Goal: Check status

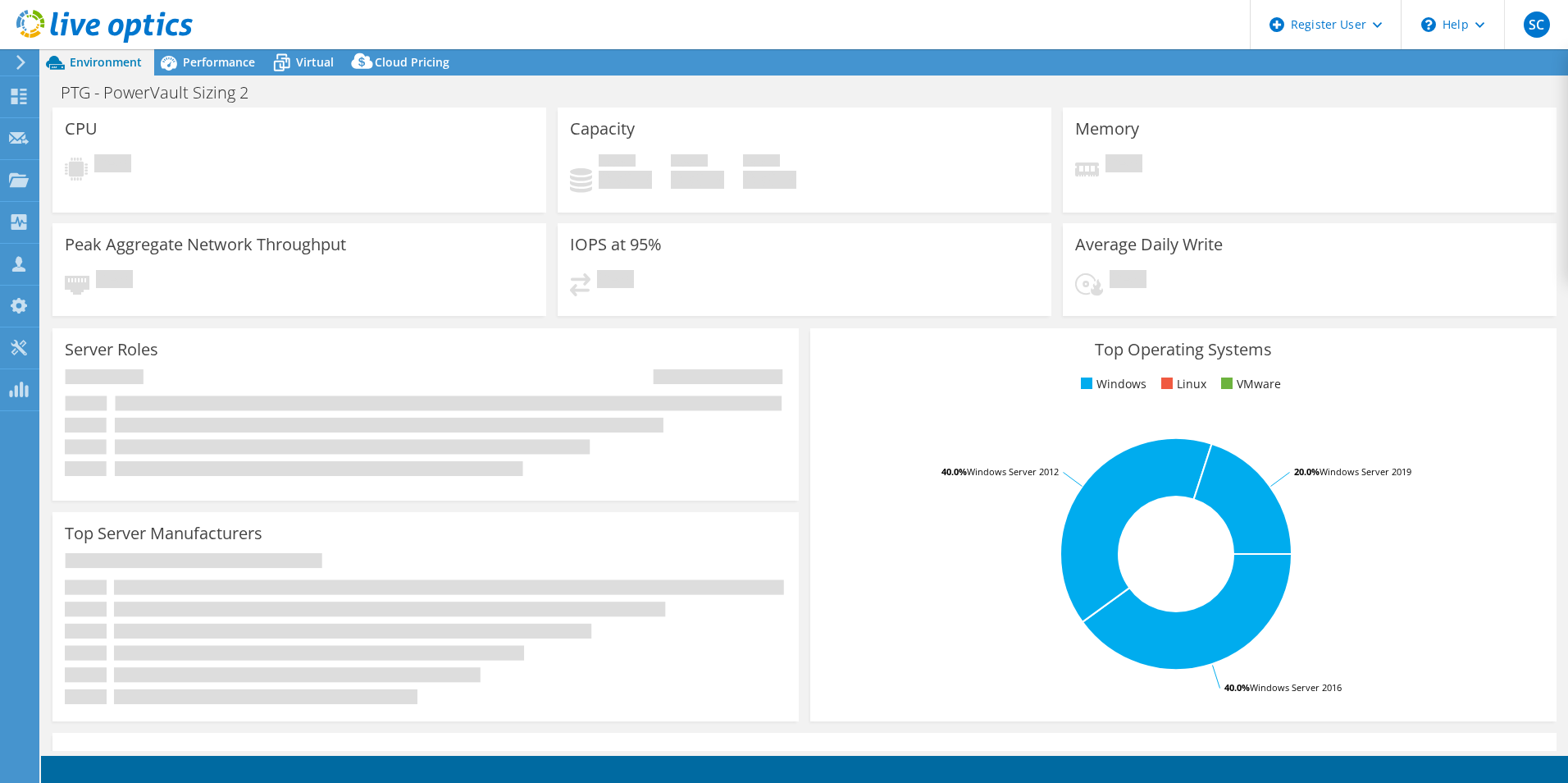
select select "USD"
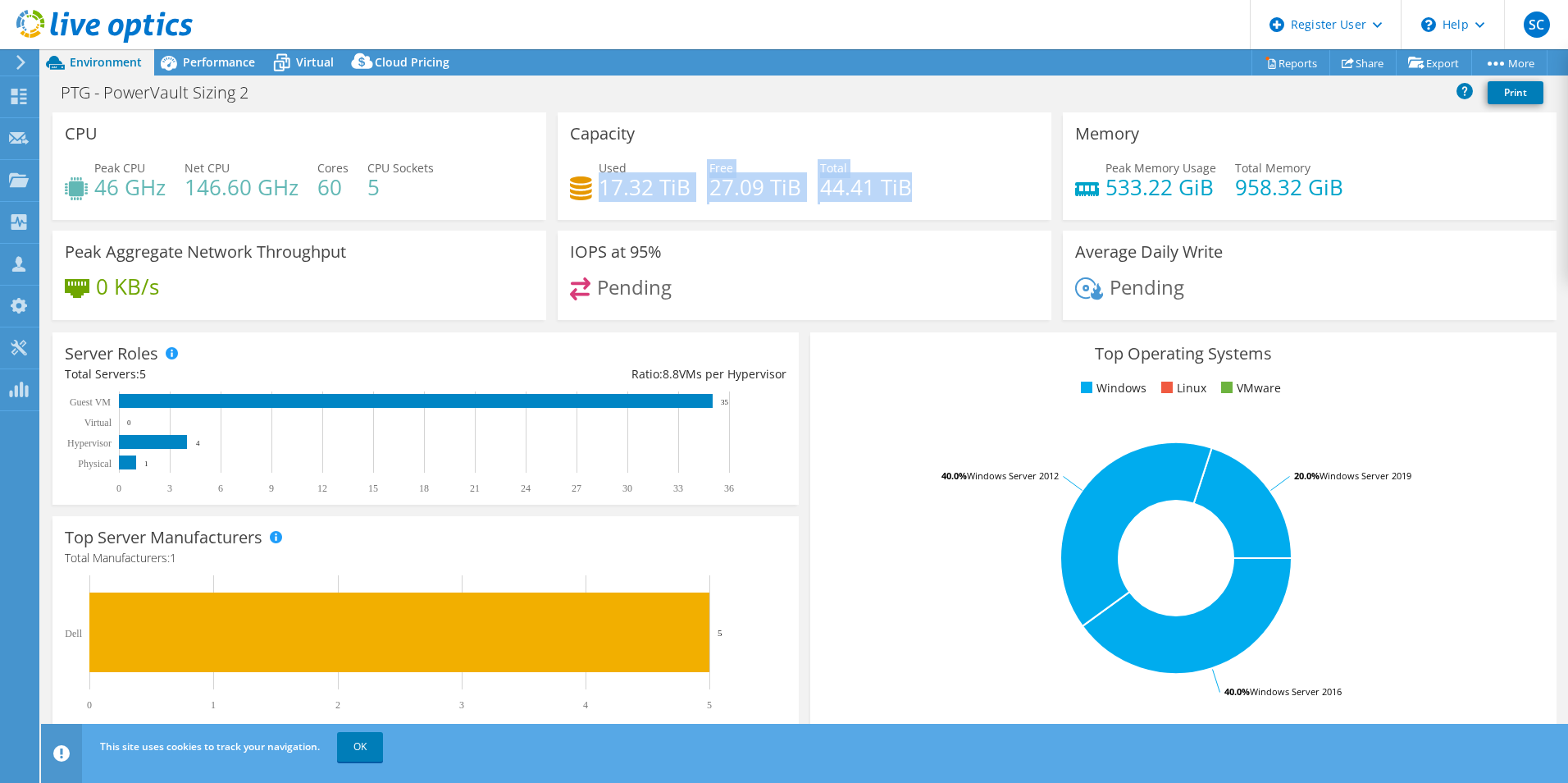
drag, startPoint x: 938, startPoint y: 182, endPoint x: 620, endPoint y: 166, distance: 318.4
click at [620, 166] on div "Used 17.32 TiB Free 27.09 TiB Total 44.41 TiB" at bounding box center [804, 186] width 469 height 53
click at [940, 166] on div "Used 17.32 TiB Free 27.09 TiB Total 44.41 TiB" at bounding box center [804, 186] width 469 height 53
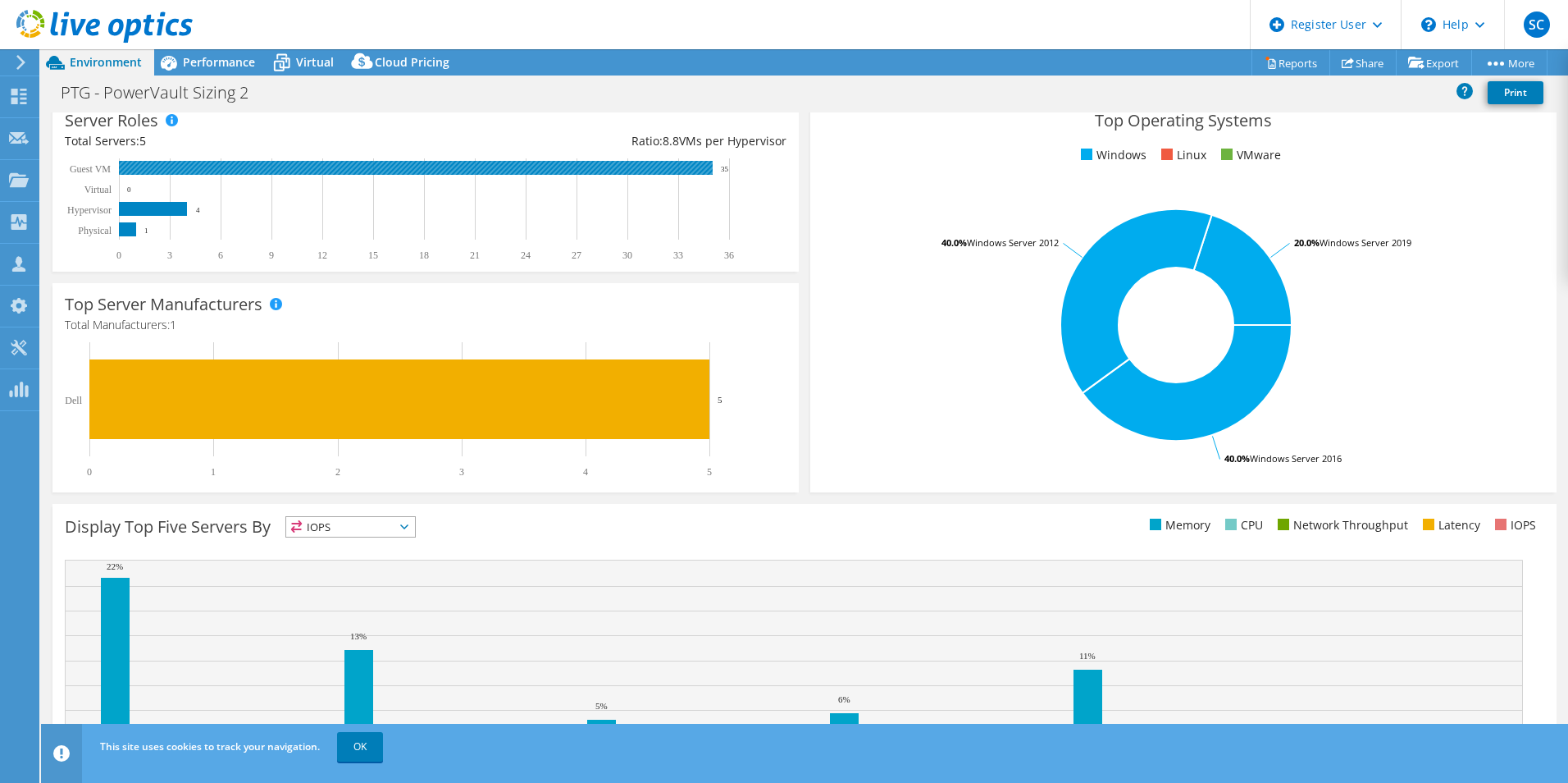
scroll to position [246, 0]
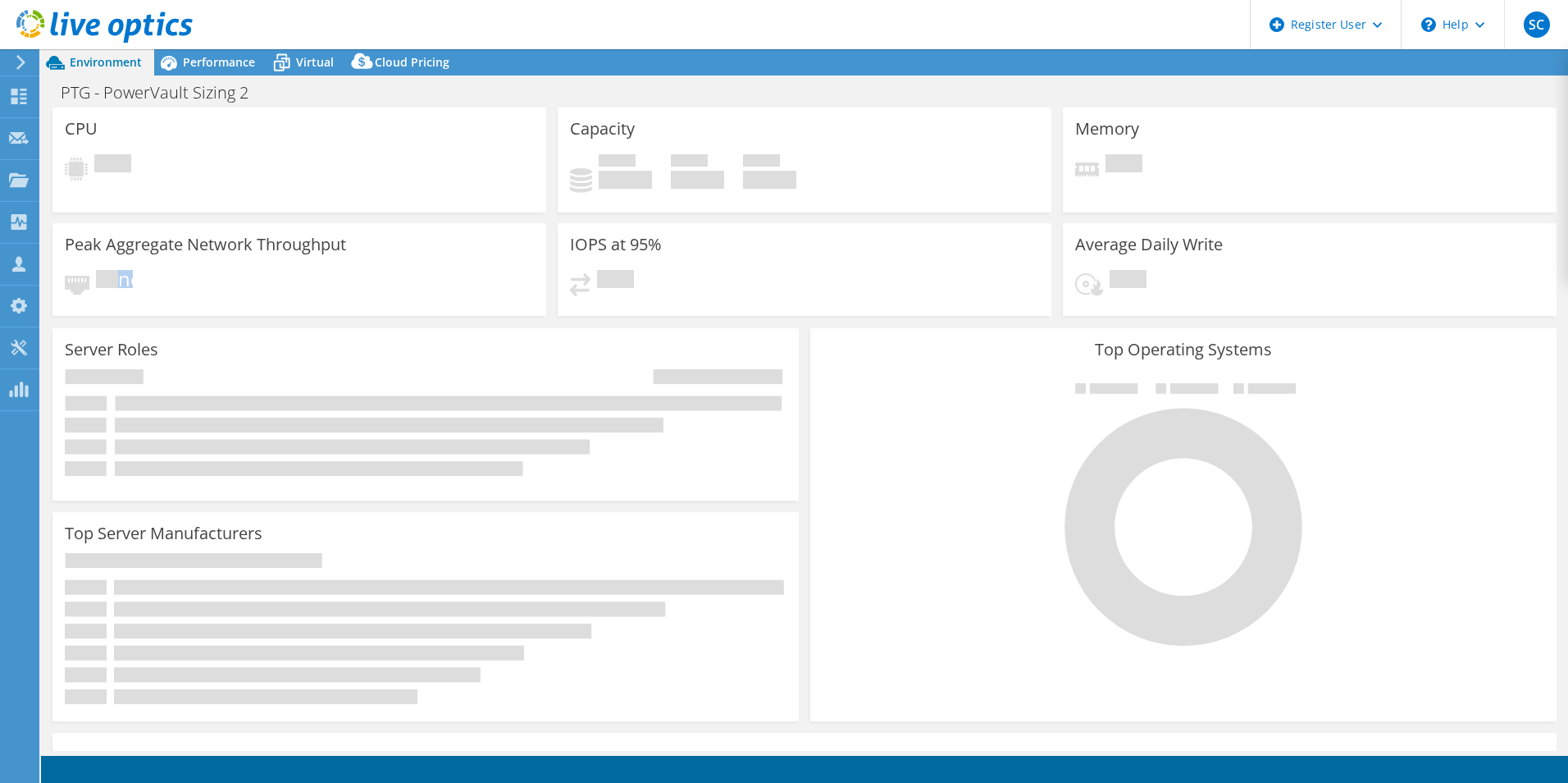
drag, startPoint x: 366, startPoint y: 286, endPoint x: 121, endPoint y: 289, distance: 245.0
click at [121, 289] on div "Pending" at bounding box center [299, 289] width 469 height 39
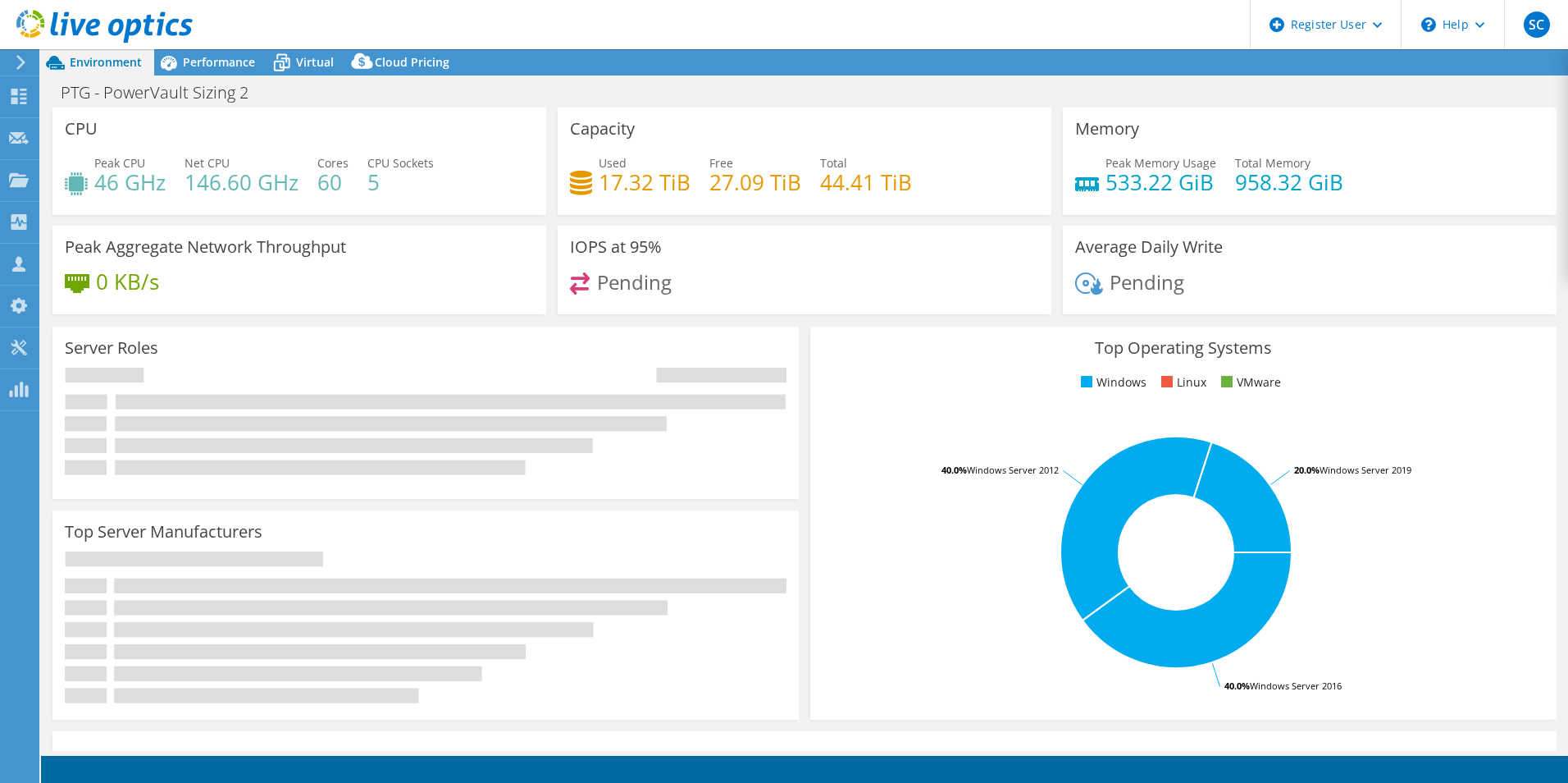
select select "USD"
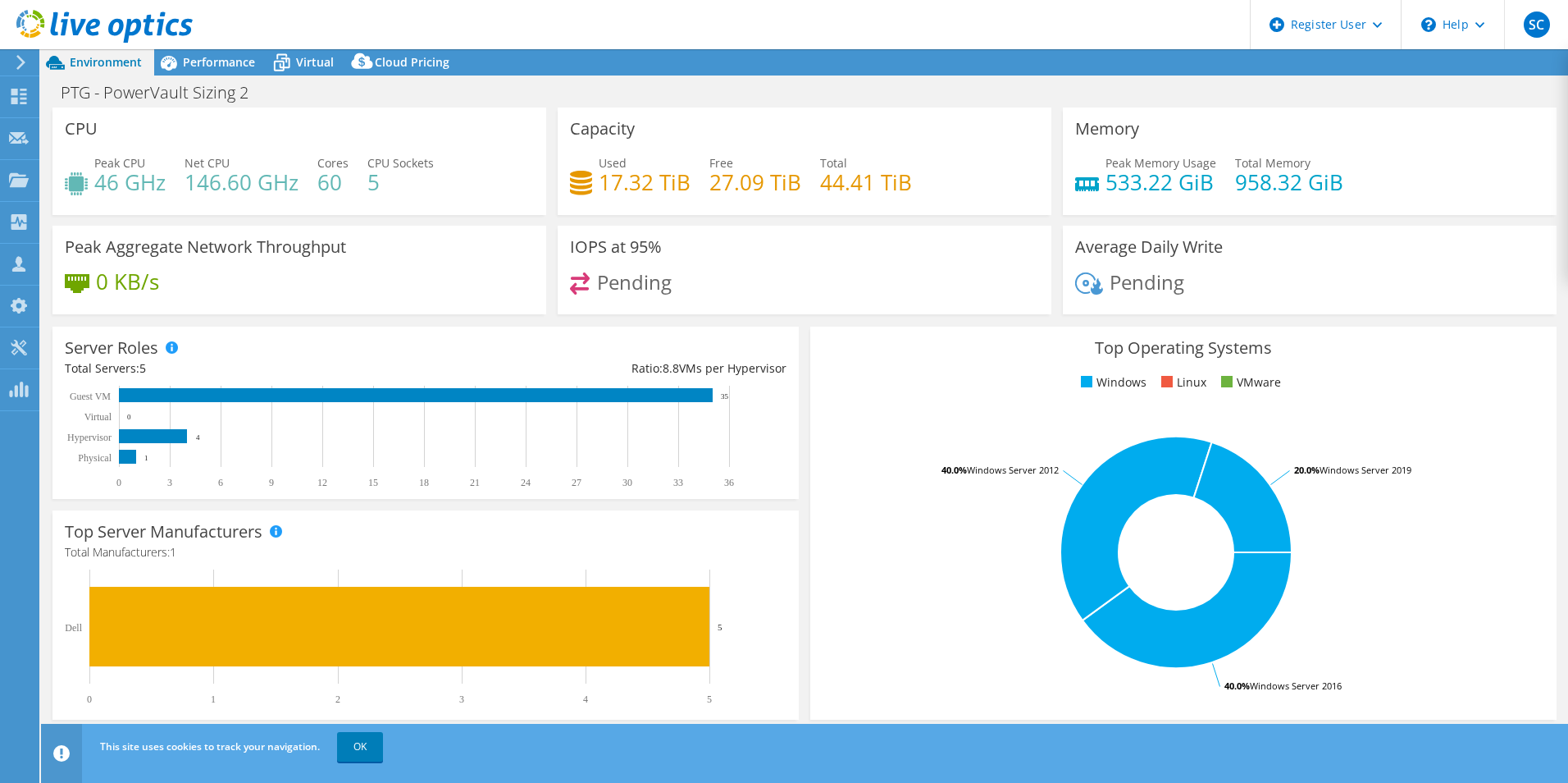
click at [504, 286] on div "0 KB/s" at bounding box center [299, 289] width 469 height 34
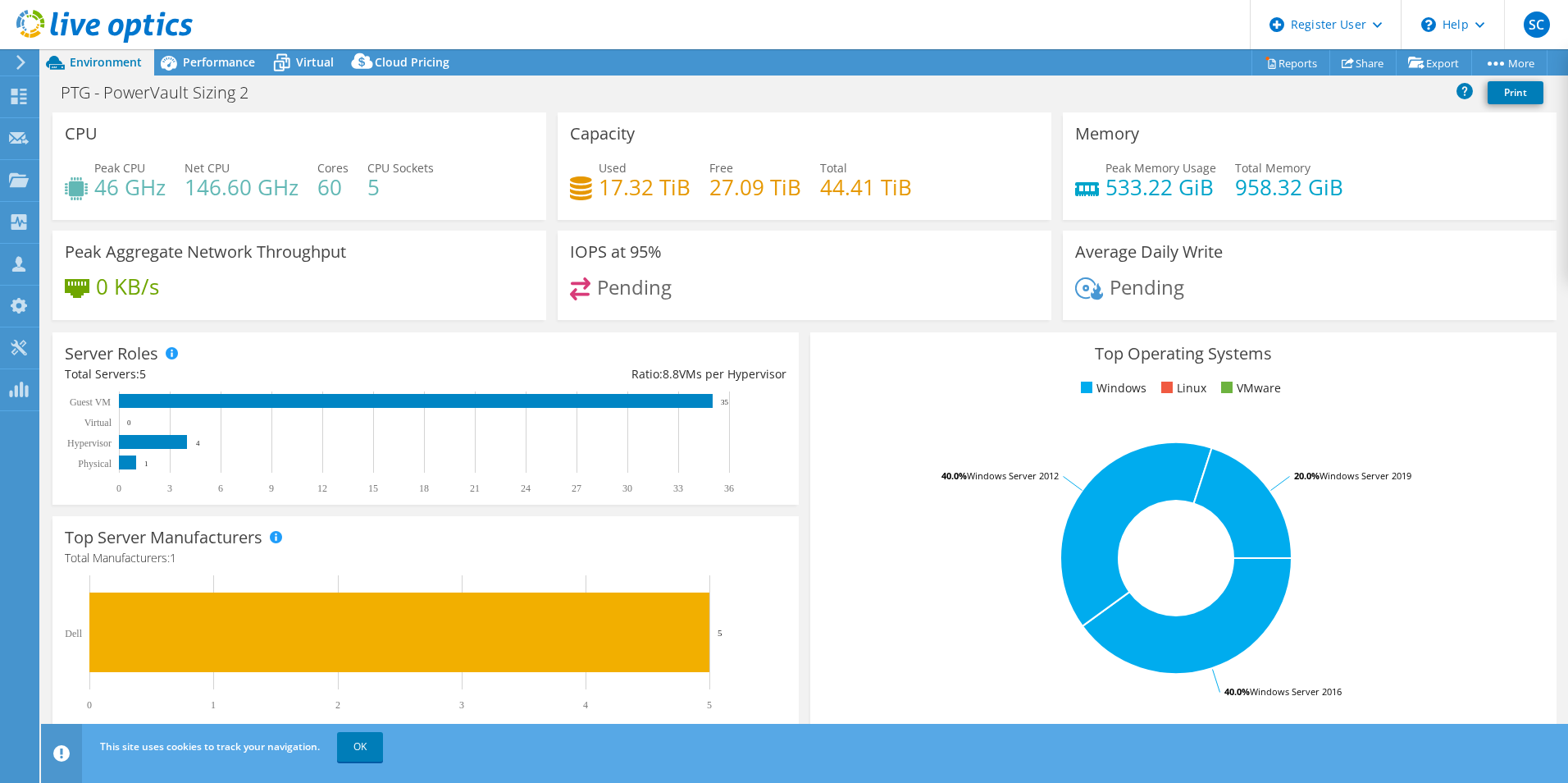
drag, startPoint x: 322, startPoint y: 300, endPoint x: 232, endPoint y: 307, distance: 90.3
click at [232, 307] on div "0 KB/s" at bounding box center [299, 294] width 469 height 34
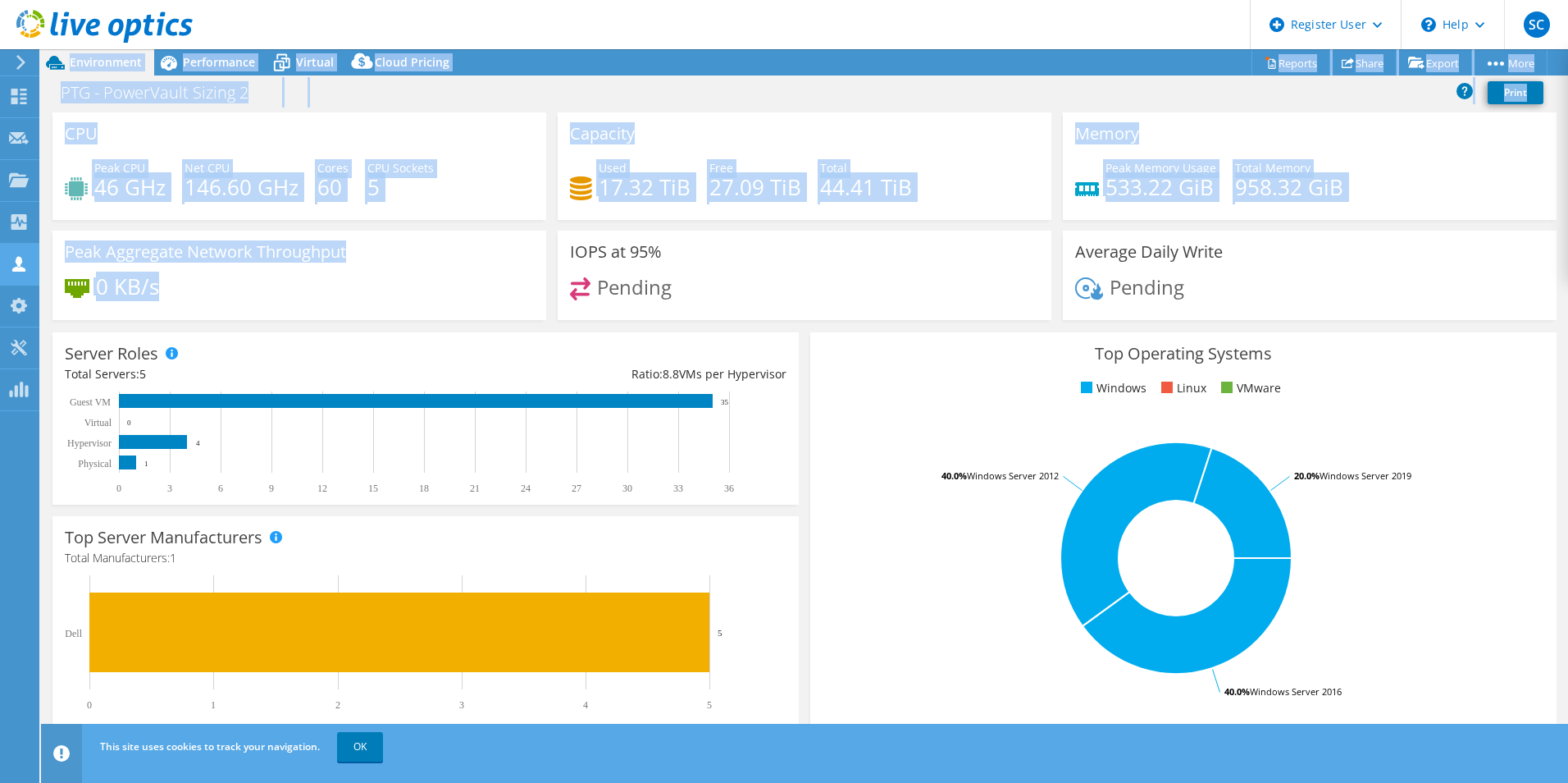
drag, startPoint x: 369, startPoint y: 280, endPoint x: 3, endPoint y: 257, distance: 366.7
click at [3, 257] on div "SC Dell User [PERSON_NAME] [EMAIL_ADDRESS][DOMAIN_NAME] Dell My Profile Log Out…" at bounding box center [784, 391] width 1568 height 783
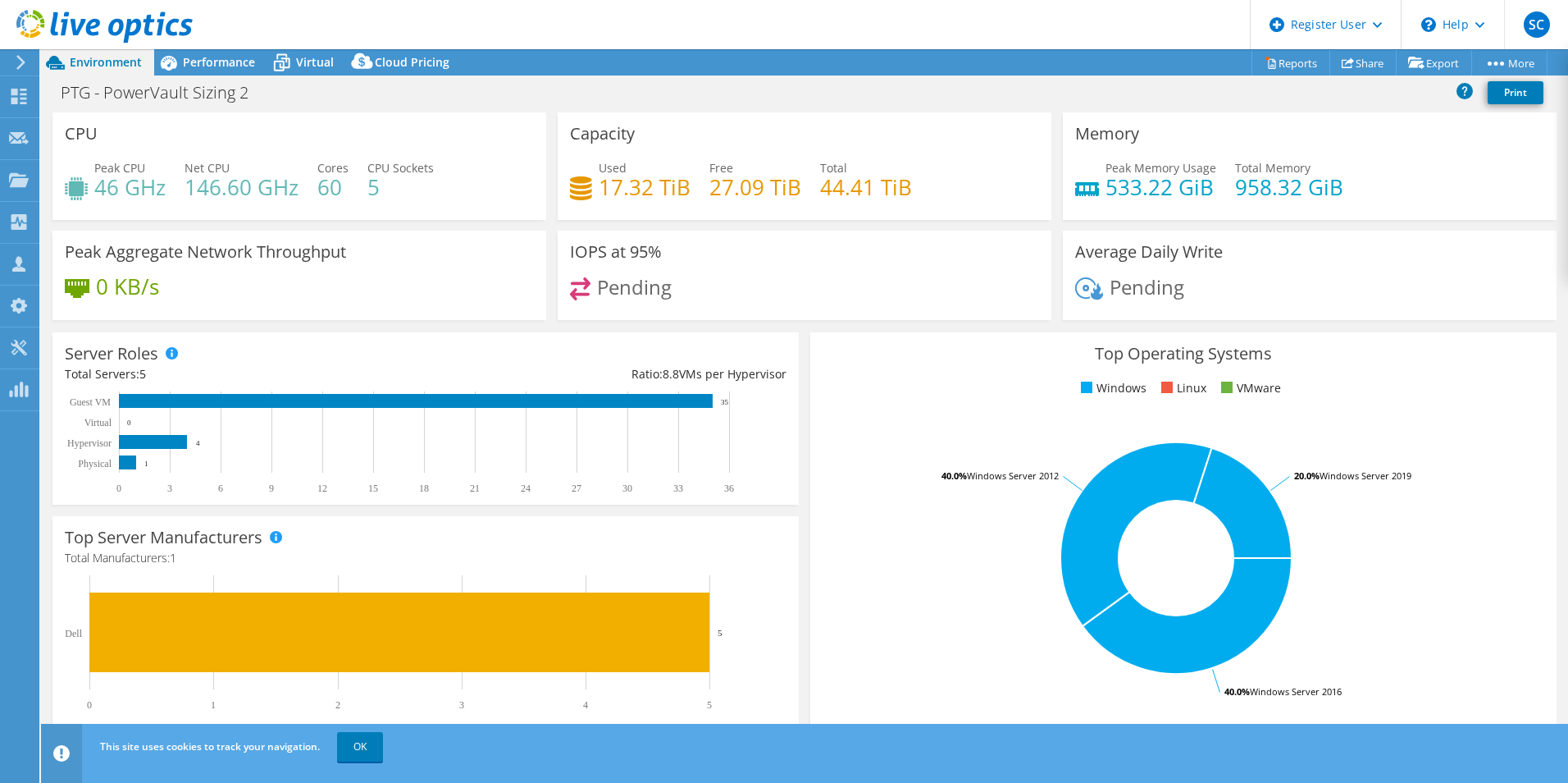
click at [865, 276] on div "IOPS at 95% Pending" at bounding box center [804, 275] width 493 height 89
drag, startPoint x: 740, startPoint y: 273, endPoint x: 741, endPoint y: 287, distance: 14.0
click at [741, 287] on div "IOPS at 95% Pending" at bounding box center [804, 275] width 493 height 89
drag, startPoint x: 741, startPoint y: 287, endPoint x: 869, endPoint y: 290, distance: 128.0
click at [869, 290] on div "Pending" at bounding box center [804, 295] width 469 height 35
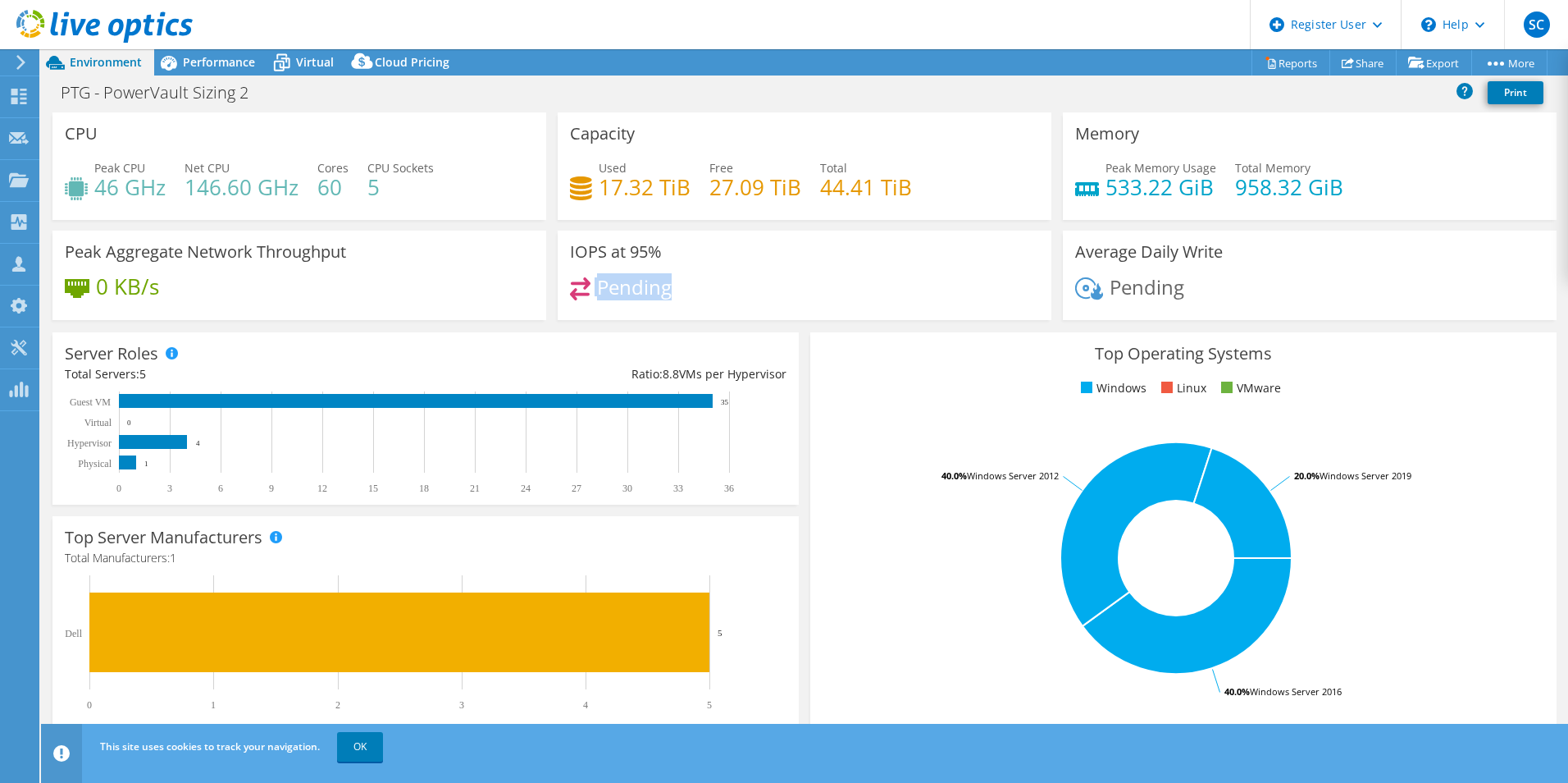
drag, startPoint x: 869, startPoint y: 290, endPoint x: 560, endPoint y: 295, distance: 309.0
click at [560, 295] on div "IOPS at 95% Pending" at bounding box center [804, 275] width 493 height 89
drag, startPoint x: 560, startPoint y: 295, endPoint x: 967, endPoint y: 286, distance: 407.1
click at [967, 286] on div "Pending" at bounding box center [804, 295] width 469 height 35
drag, startPoint x: 904, startPoint y: 302, endPoint x: 70, endPoint y: 274, distance: 834.5
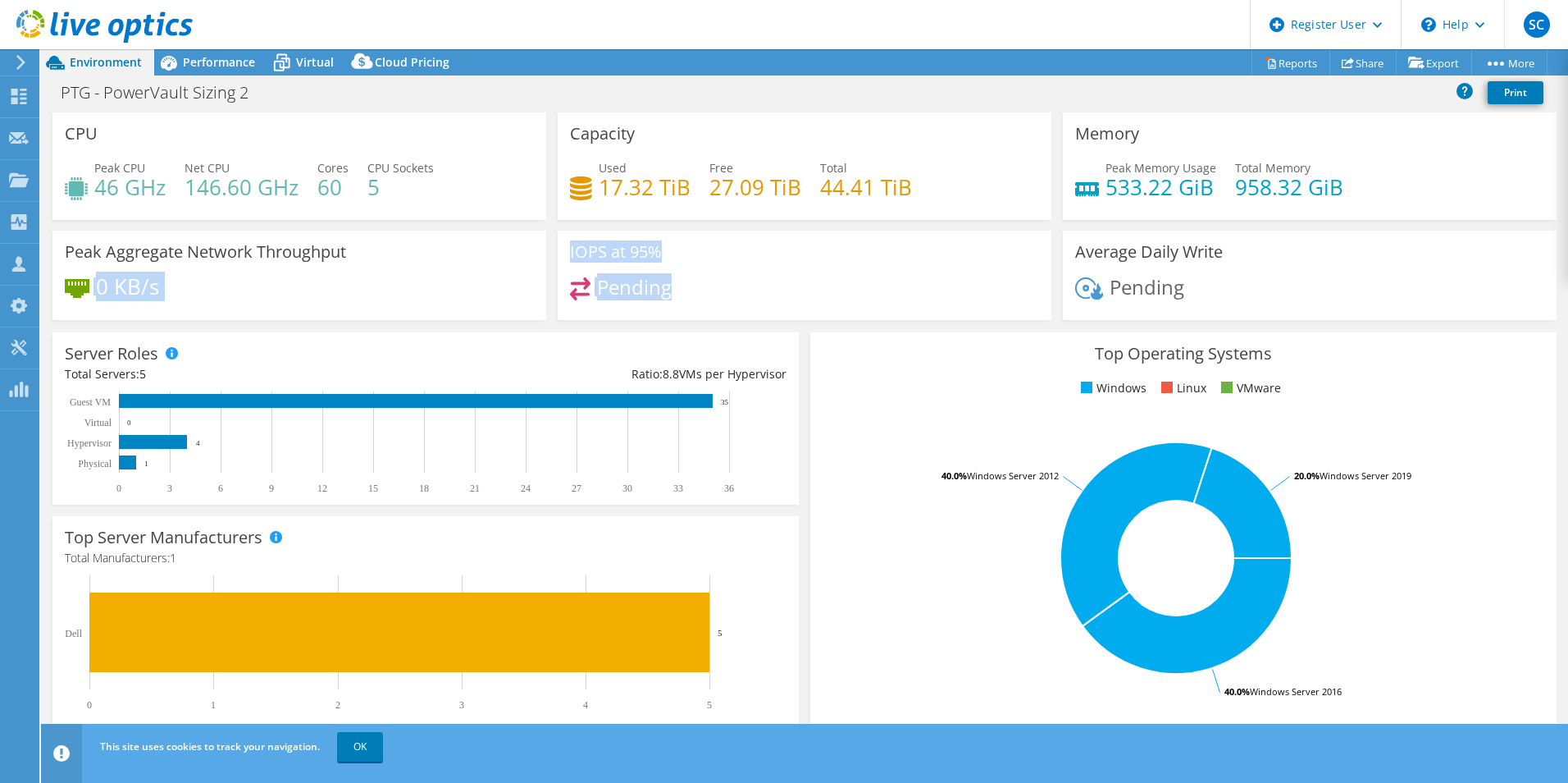
click at [70, 274] on div "CPU Peak CPU 46 GHz Net CPU 146.60 GHz Cores 60 CPU Sockets 5 Capacity Used 17.…" at bounding box center [804, 221] width 1515 height 218
click at [898, 289] on div "Pending" at bounding box center [804, 295] width 469 height 35
click at [230, 60] on span "Performance" at bounding box center [219, 62] width 72 height 16
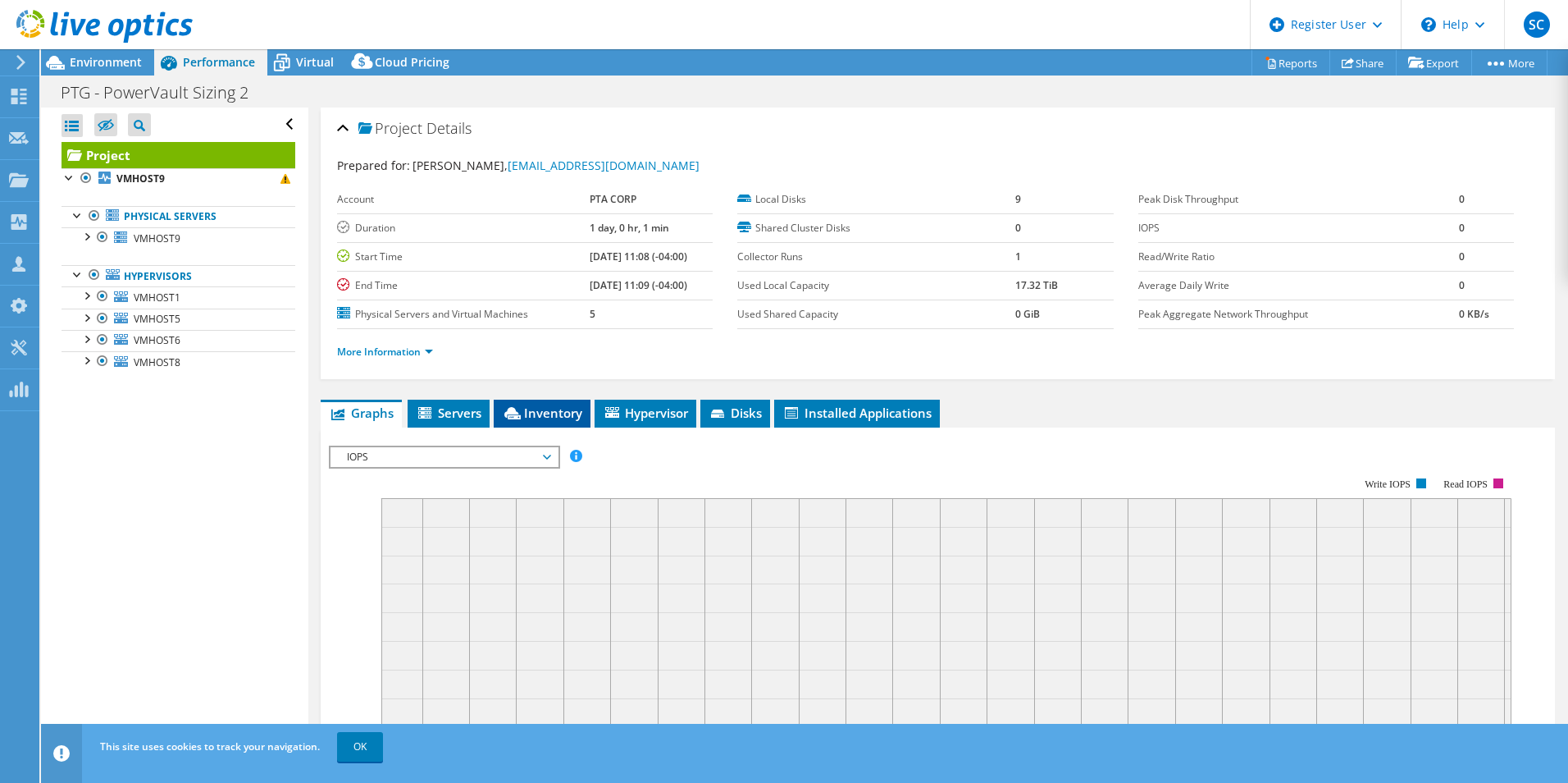
click at [552, 416] on span "Inventory" at bounding box center [543, 412] width 81 height 17
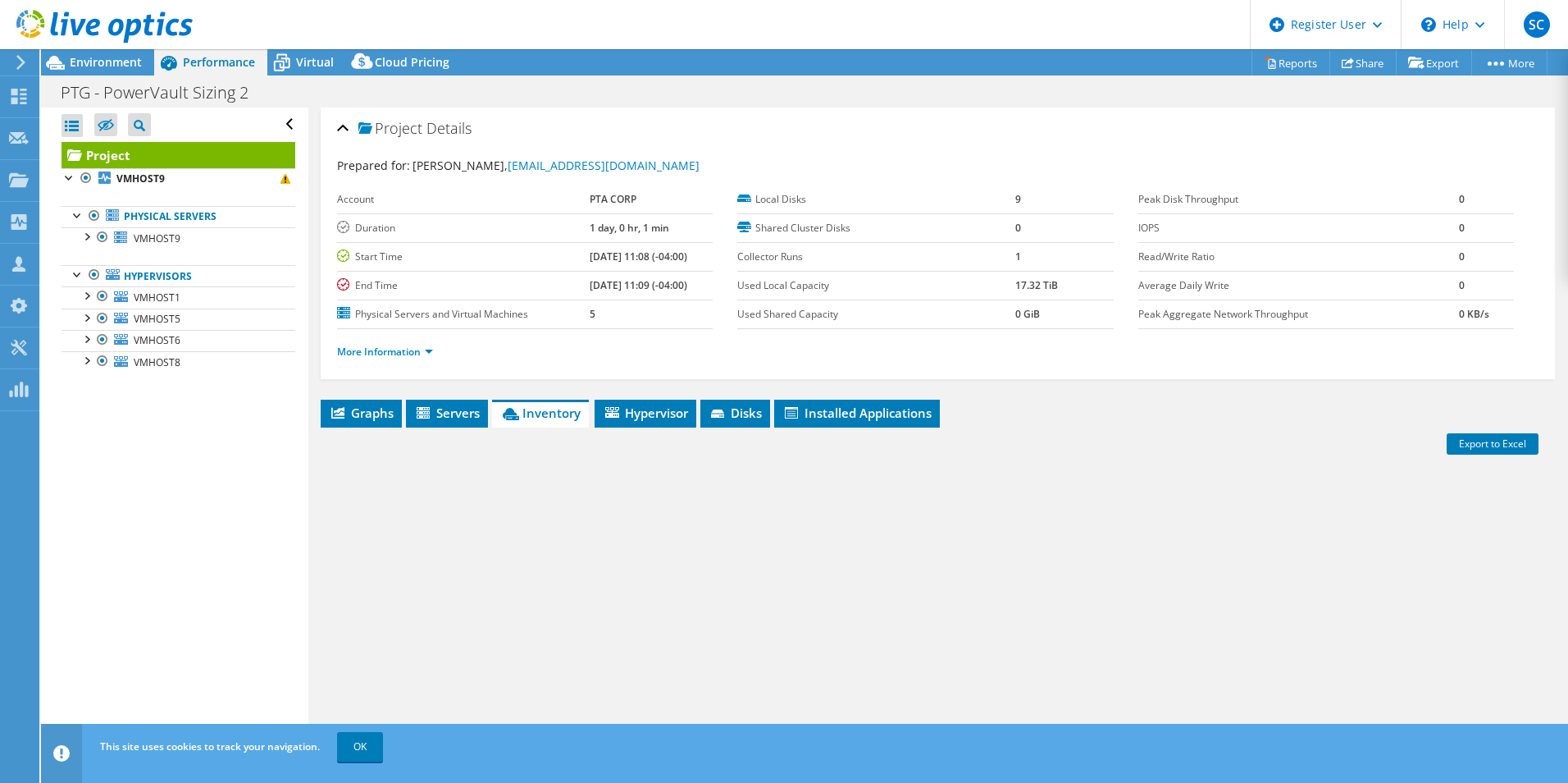
scroll to position [88, 0]
